Goal: Find specific page/section: Find specific page/section

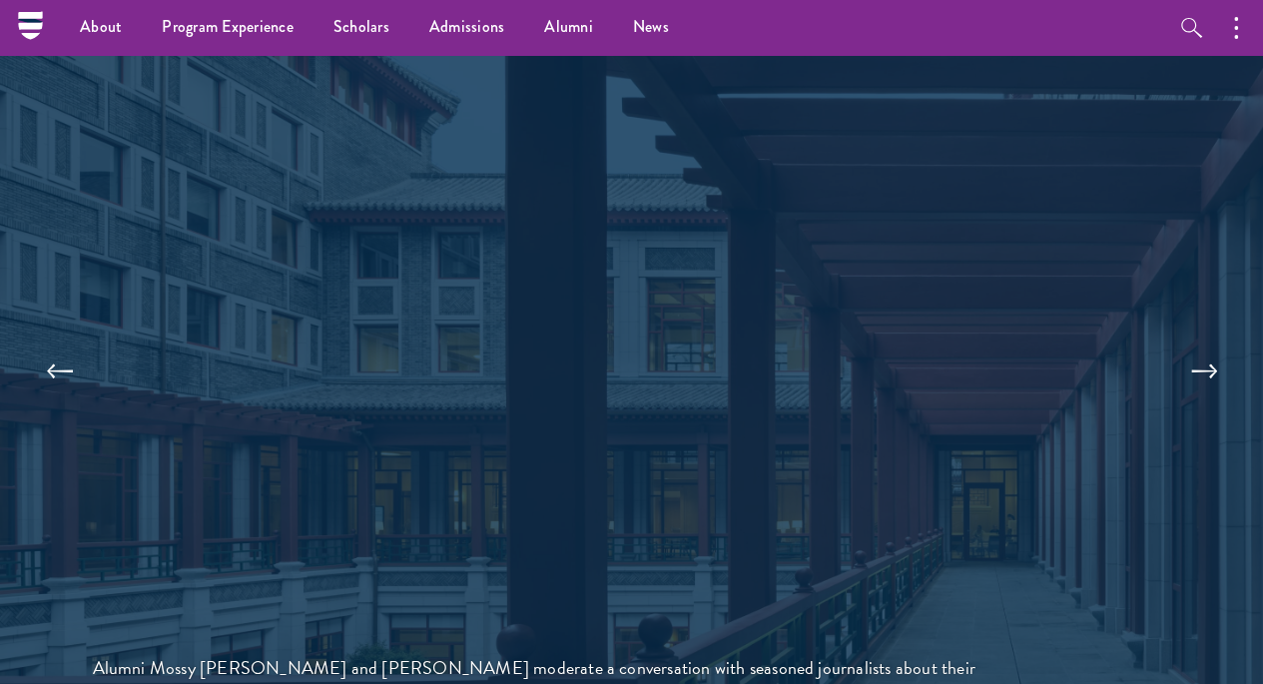
scroll to position [3695, 0]
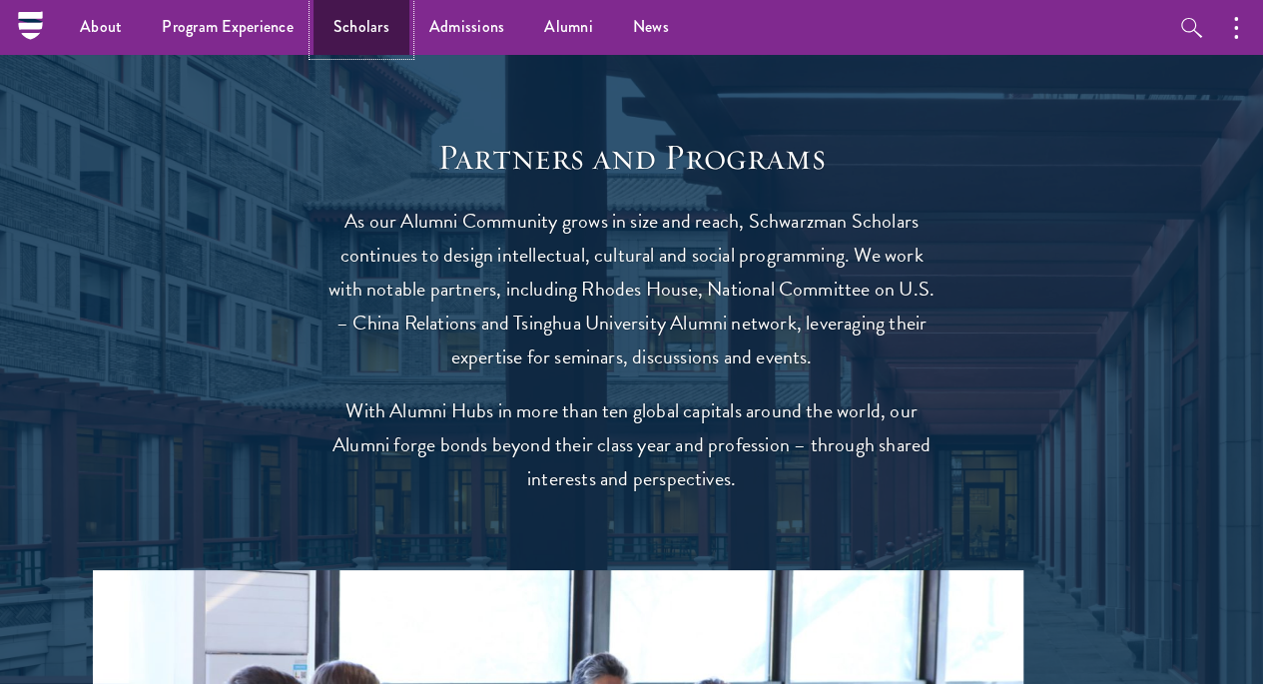
click at [352, 33] on link "Scholars" at bounding box center [362, 27] width 96 height 55
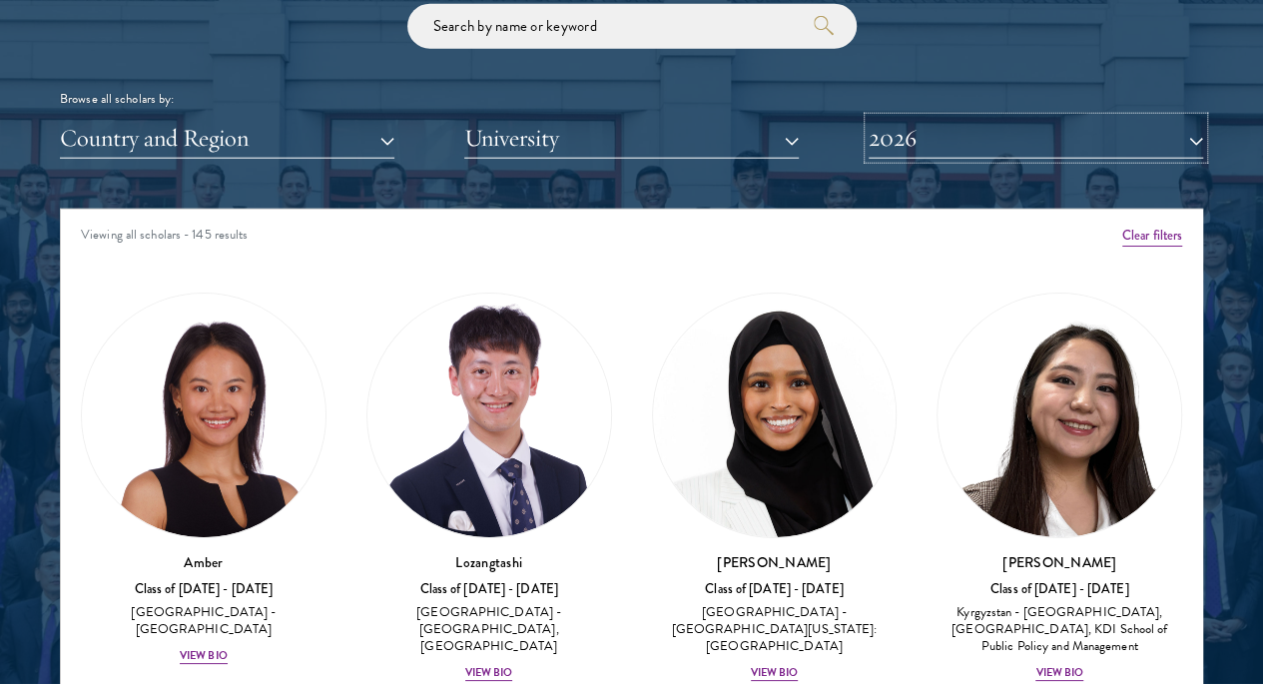
click at [943, 118] on button "2026" at bounding box center [1036, 138] width 335 height 41
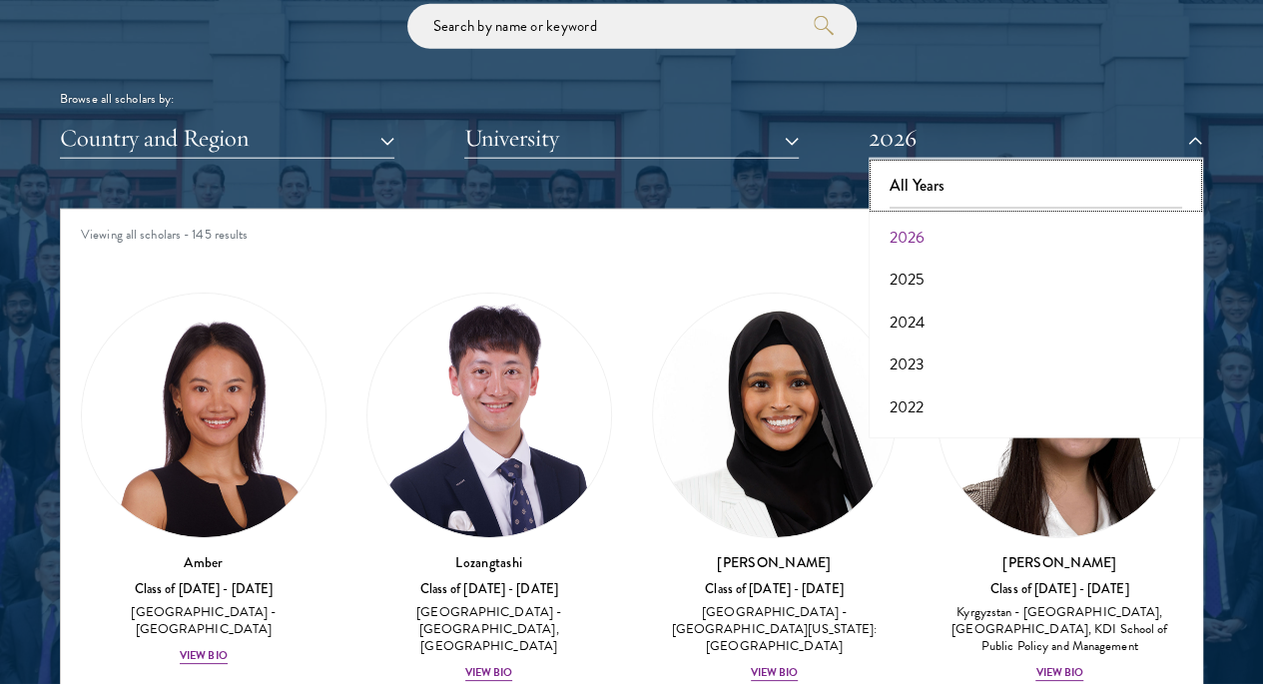
click at [931, 165] on button "All Years" at bounding box center [1036, 186] width 323 height 42
click at [257, 118] on button "Country and Region" at bounding box center [227, 138] width 335 height 41
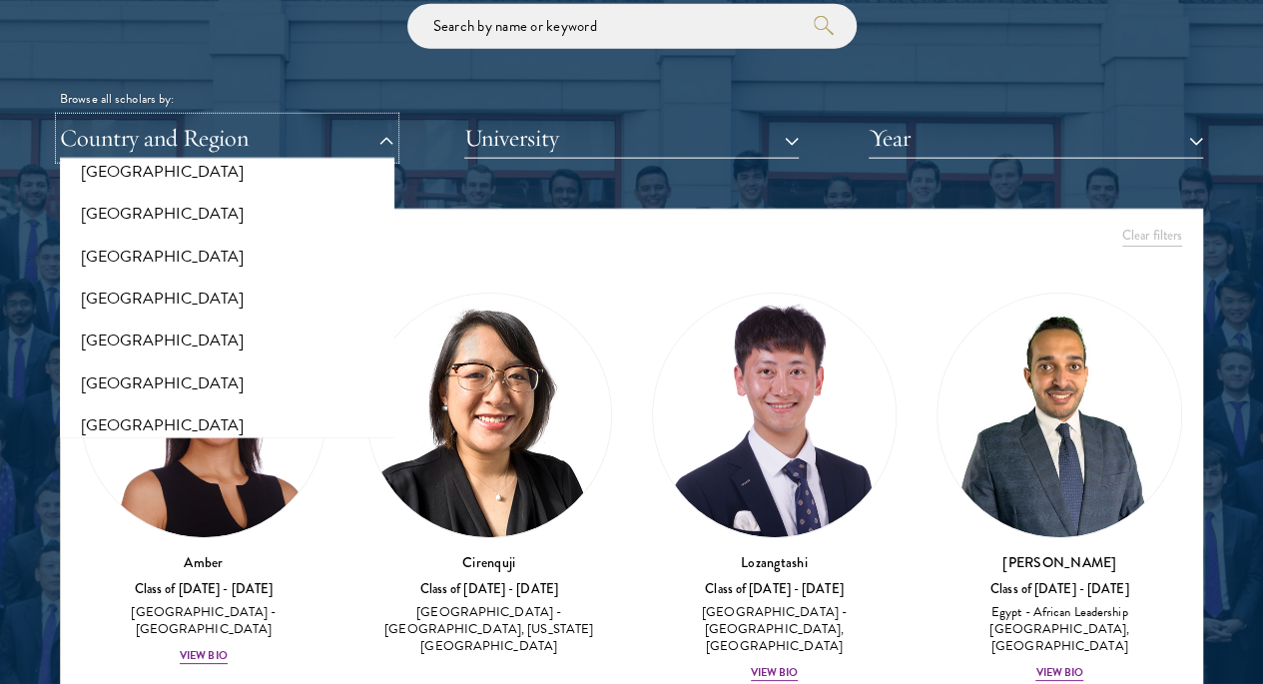
scroll to position [660, 0]
click at [252, 319] on button "[GEOGRAPHIC_DATA]" at bounding box center [227, 340] width 323 height 42
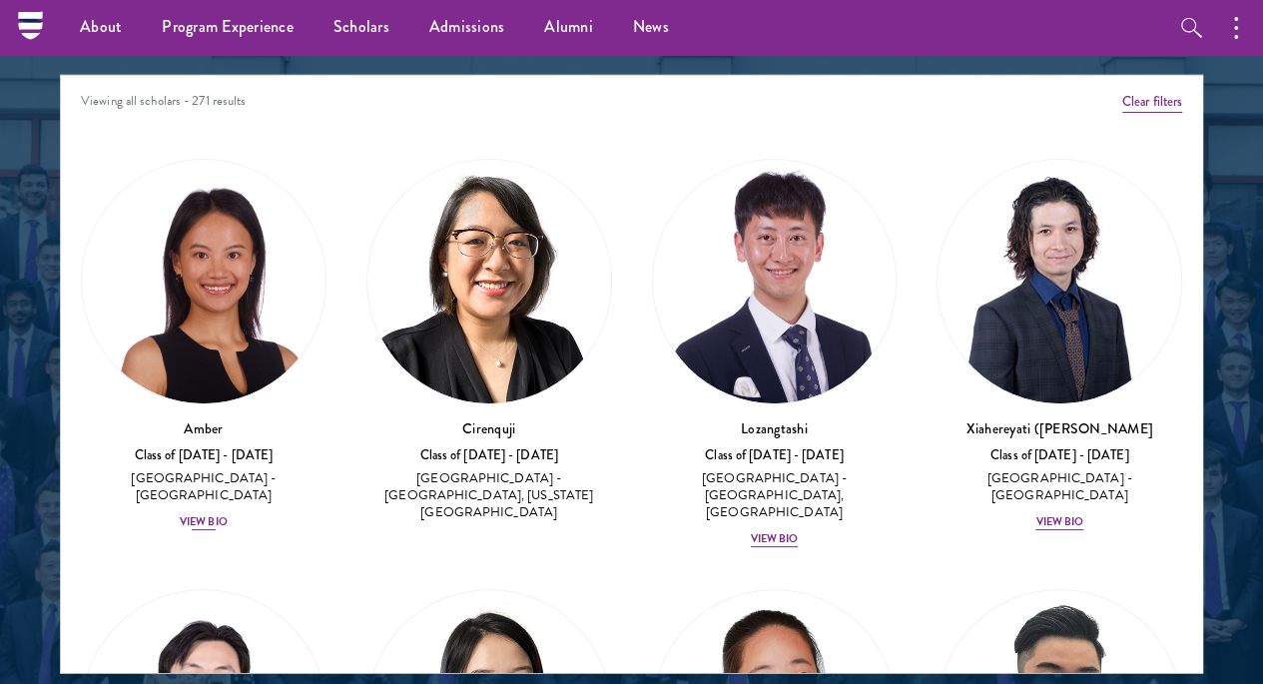
scroll to position [2130, 0]
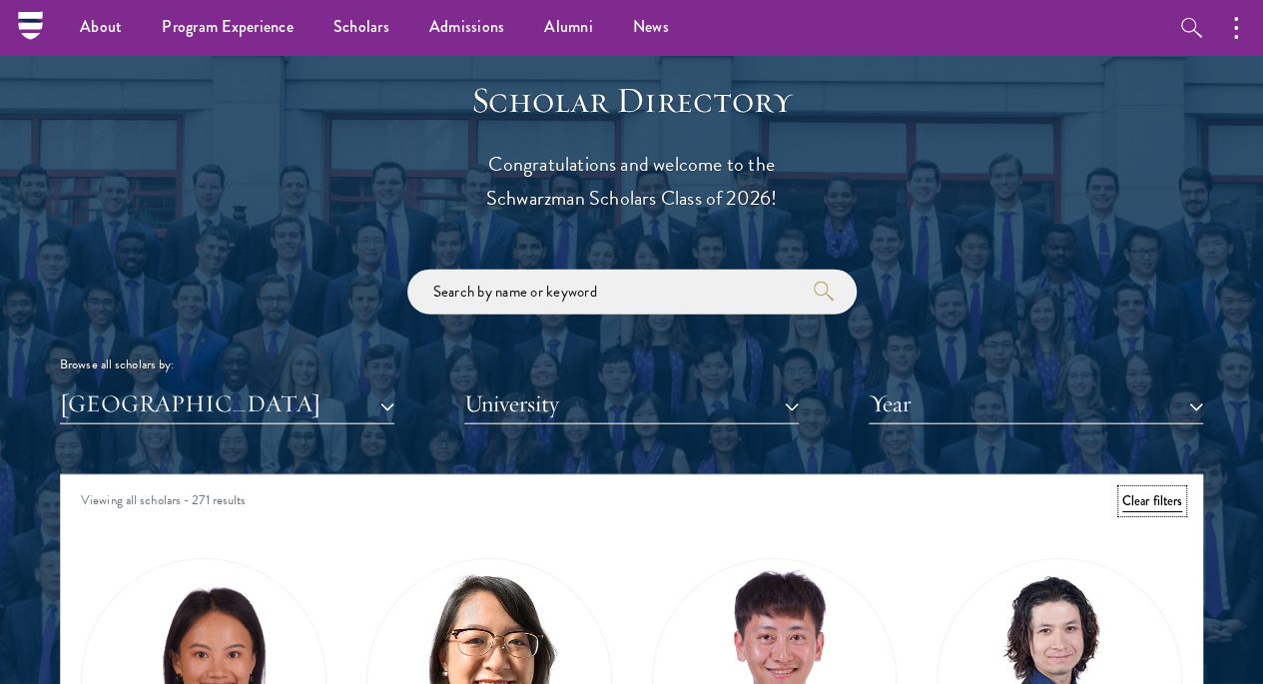
click at [1122, 490] on button "Clear filters" at bounding box center [1152, 501] width 60 height 22
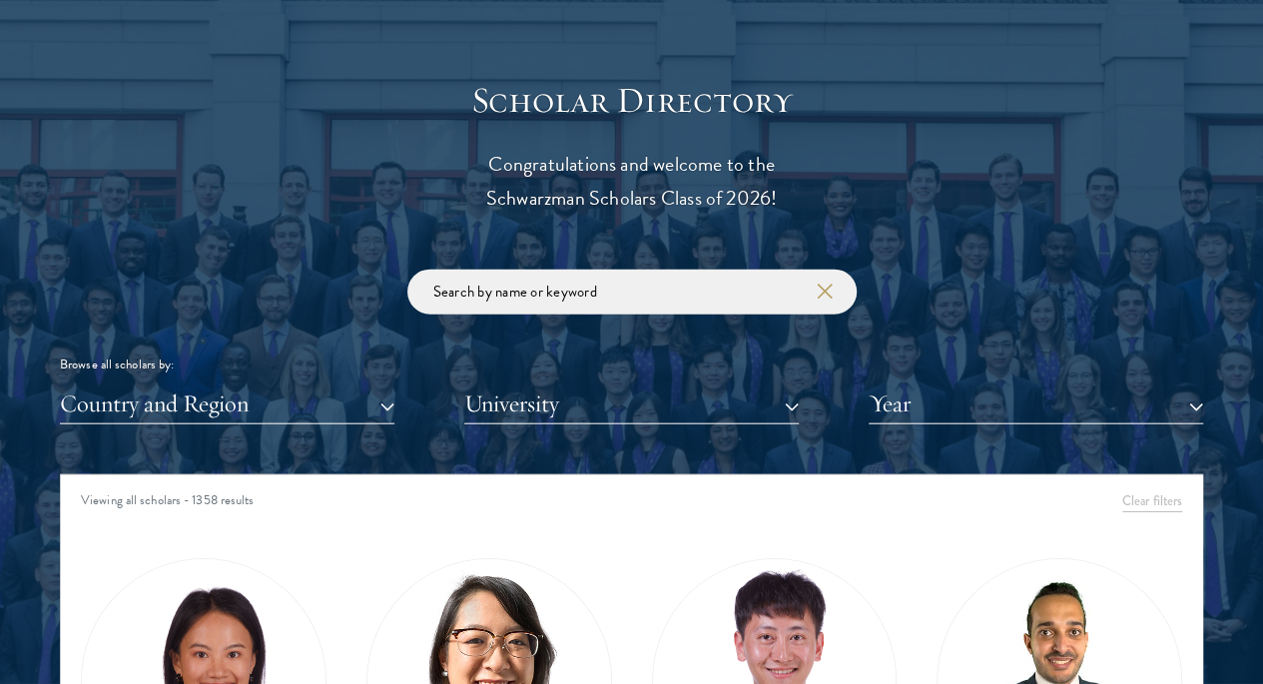
scroll to position [67279, 0]
